Goal: Information Seeking & Learning: Learn about a topic

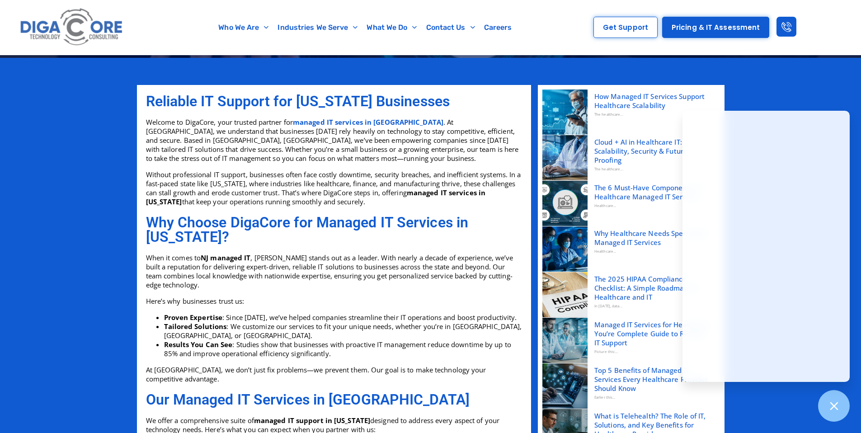
scroll to position [260, 0]
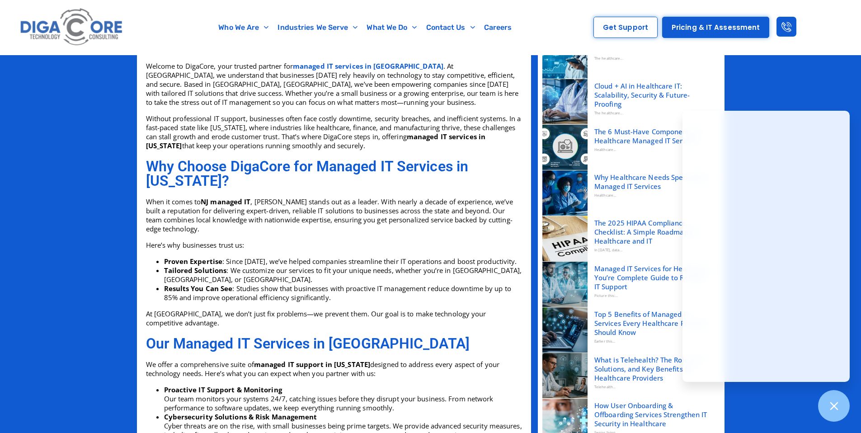
click at [302, 147] on p "Without professional IT support, businesses often face costly downtime, securit…" at bounding box center [334, 132] width 376 height 36
click at [358, 66] on link "managed IT services in [GEOGRAPHIC_DATA]" at bounding box center [368, 65] width 151 height 9
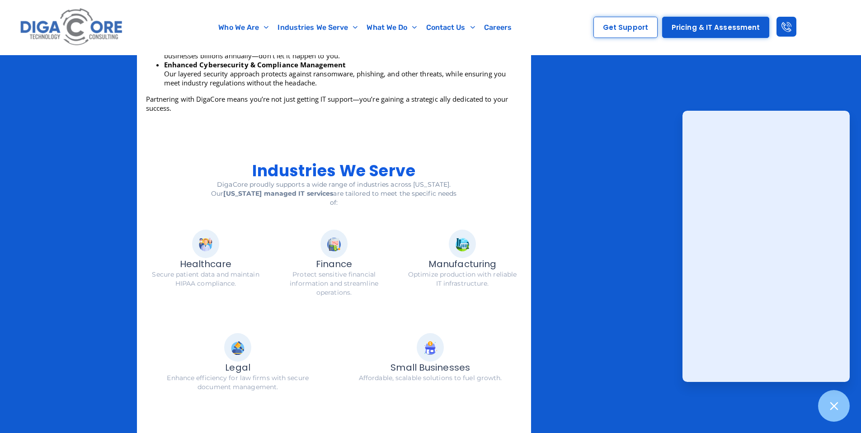
scroll to position [1051, 0]
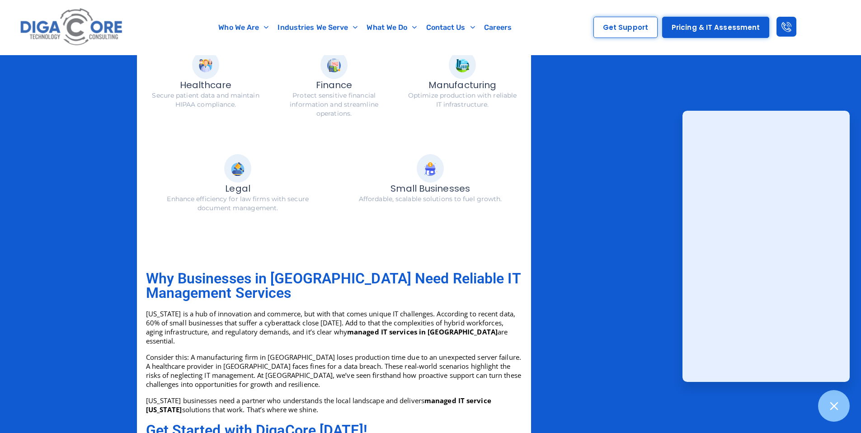
click at [330, 79] on span "Finance" at bounding box center [334, 85] width 37 height 13
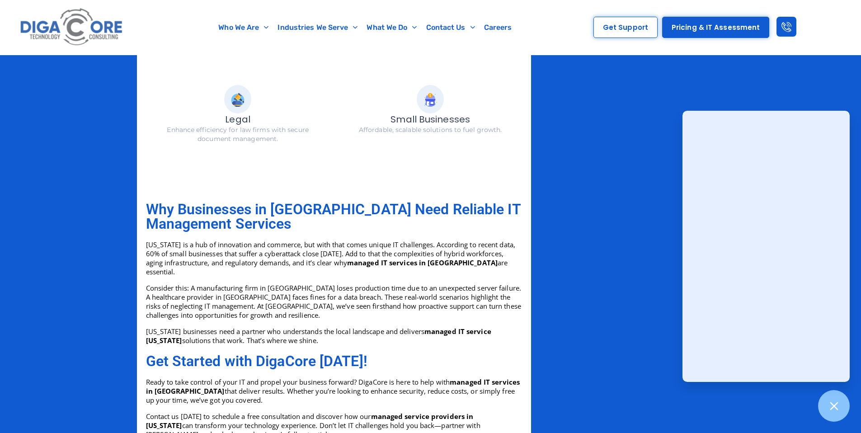
scroll to position [1125, 0]
